Goal: Information Seeking & Learning: Learn about a topic

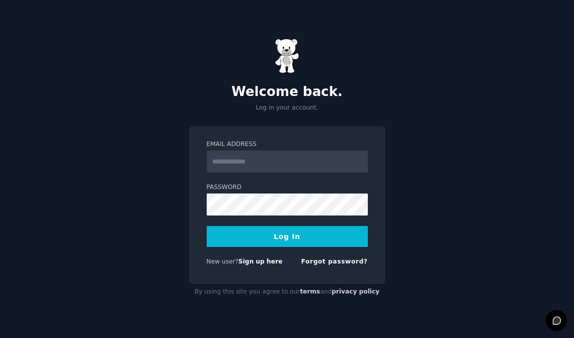
click at [277, 164] on input "Email Address" at bounding box center [287, 162] width 161 height 22
type input "**********"
click at [292, 236] on button "Log In" at bounding box center [287, 236] width 161 height 21
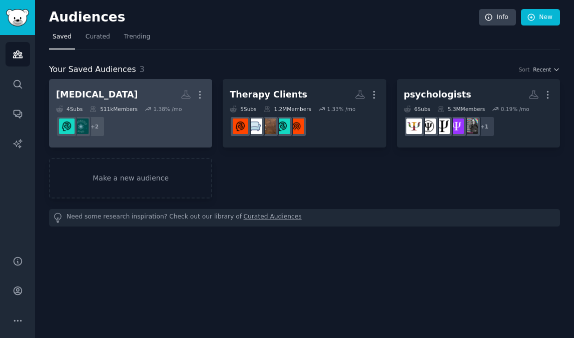
click at [121, 92] on h2 "[MEDICAL_DATA] More" at bounding box center [130, 95] width 149 height 18
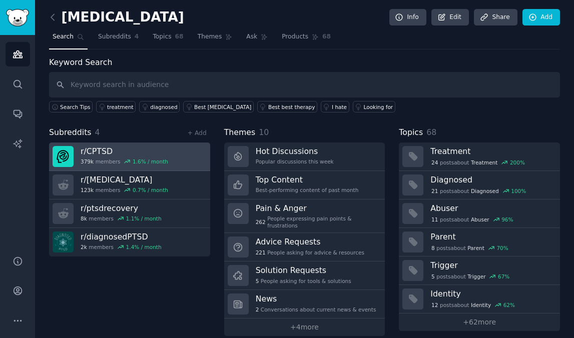
click at [180, 148] on link "r/ CPTSD 379k members 1.6 % / month" at bounding box center [129, 157] width 161 height 29
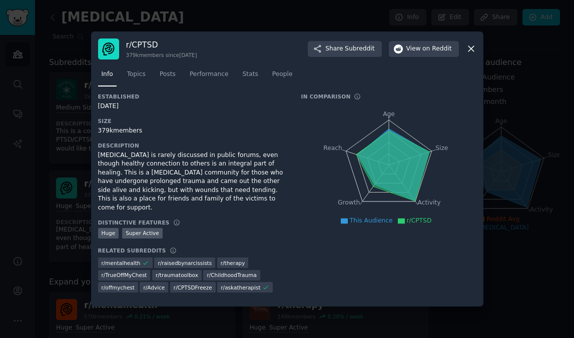
click at [473, 48] on icon at bounding box center [471, 49] width 11 height 11
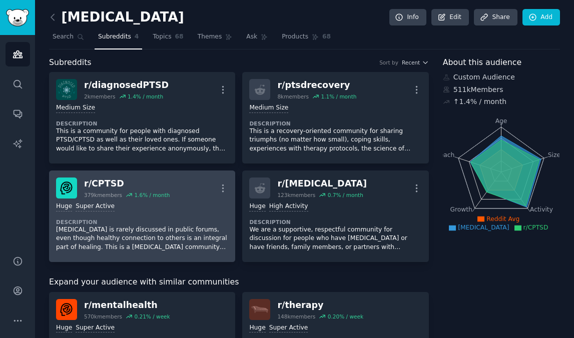
click at [206, 211] on div "Huge Super Active" at bounding box center [142, 207] width 172 height 10
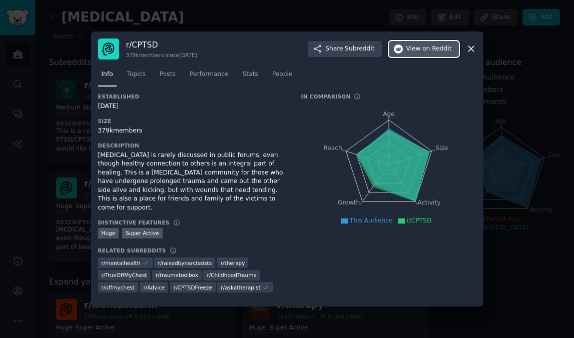
click at [420, 53] on span "View on Reddit" at bounding box center [429, 49] width 46 height 9
click at [408, 49] on span "View on Reddit" at bounding box center [429, 49] width 46 height 9
click at [471, 54] on icon at bounding box center [471, 49] width 11 height 11
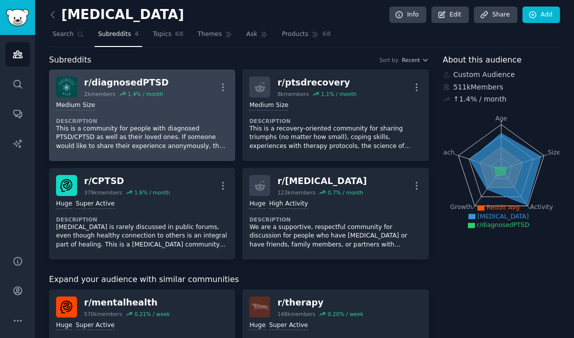
scroll to position [10, 0]
